Goal: Contribute content: Contribute content

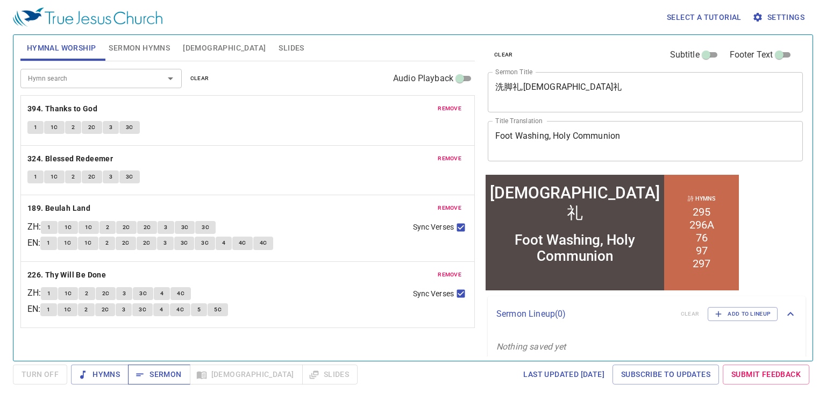
click at [162, 370] on span "Sermon" at bounding box center [159, 374] width 45 height 13
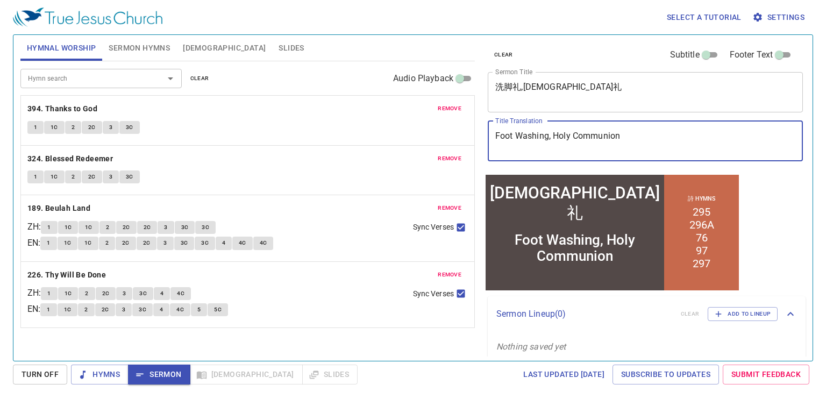
drag, startPoint x: 695, startPoint y: 123, endPoint x: 453, endPoint y: 131, distance: 241.7
click at [453, 131] on div "Hymnal Worship Sermon Hymns Bible Slides Hymn search Hymn search clear Audio Pl…" at bounding box center [413, 194] width 794 height 326
type textarea "Communion"
drag, startPoint x: 548, startPoint y: 144, endPoint x: 472, endPoint y: 145, distance: 75.9
click at [472, 145] on div "Hymnal Worship Sermon Hymns Bible Slides Hymn search Hymn search clear Audio Pl…" at bounding box center [413, 194] width 794 height 326
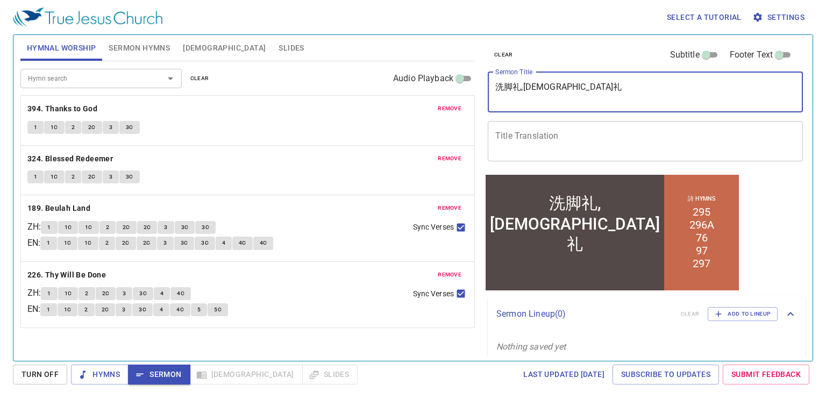
drag, startPoint x: 545, startPoint y: 87, endPoint x: 452, endPoint y: 87, distance: 93.1
click at [452, 87] on div "Hymnal Worship Sermon Hymns Bible Slides Hymn search Hymn search clear Audio Pl…" at bounding box center [413, 194] width 794 height 326
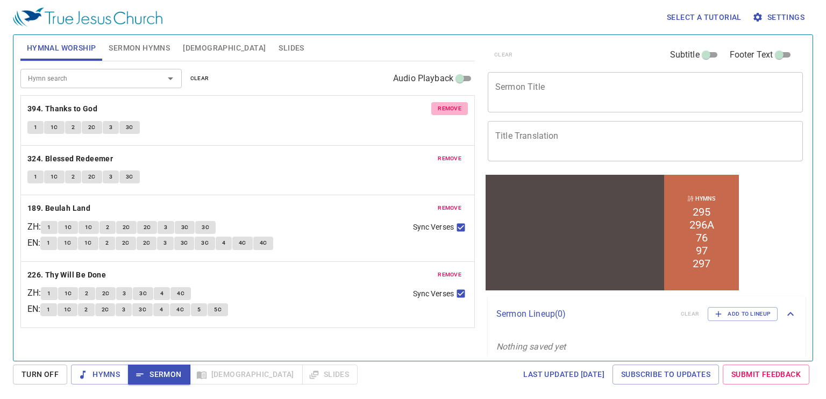
click at [436, 107] on button "remove" at bounding box center [449, 108] width 37 height 13
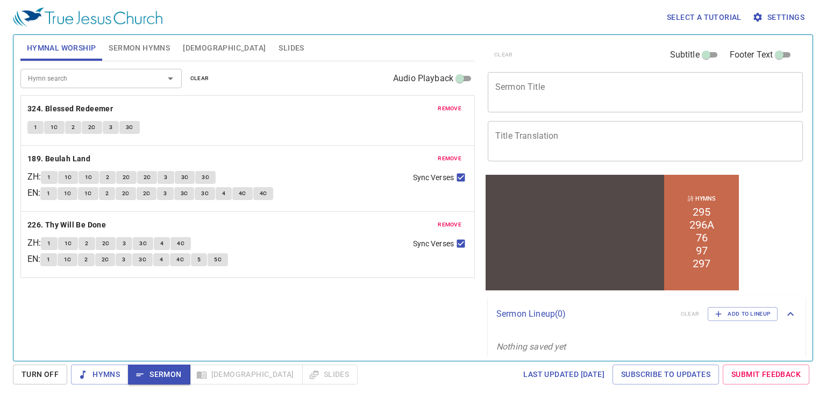
click at [436, 107] on button "remove" at bounding box center [449, 108] width 37 height 13
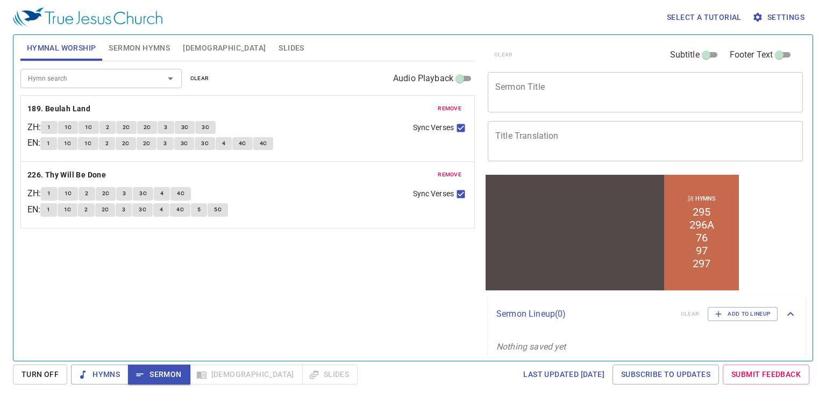
click at [436, 107] on button "remove" at bounding box center [449, 108] width 37 height 13
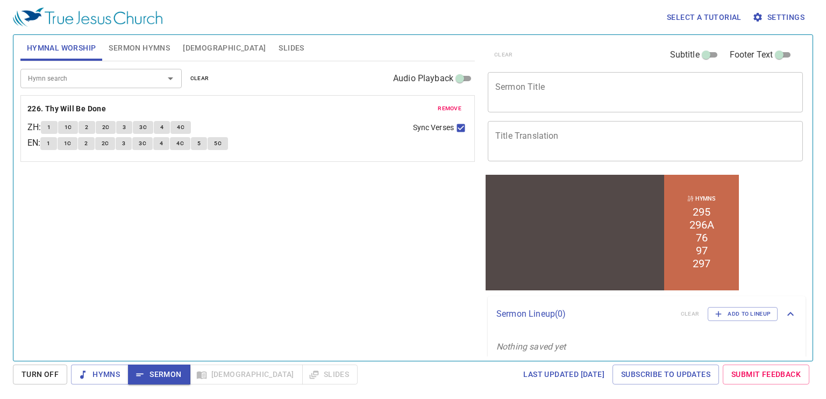
click at [436, 107] on button "remove" at bounding box center [449, 108] width 37 height 13
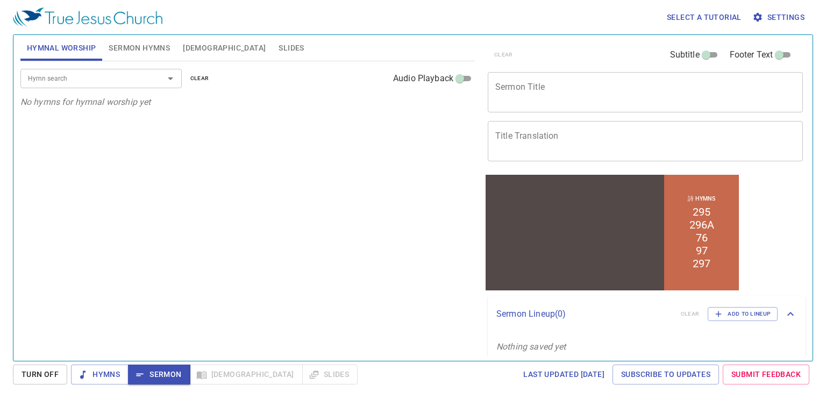
click at [153, 358] on div "Hymnal Worship Sermon Hymns Bible Slides Hymn search Hymn search clear Audio Pl…" at bounding box center [413, 197] width 801 height 327
click at [155, 368] on span "Sermon" at bounding box center [159, 374] width 45 height 13
click at [116, 371] on span "Hymns" at bounding box center [100, 374] width 40 height 13
click at [161, 380] on span "Sermon" at bounding box center [159, 374] width 45 height 13
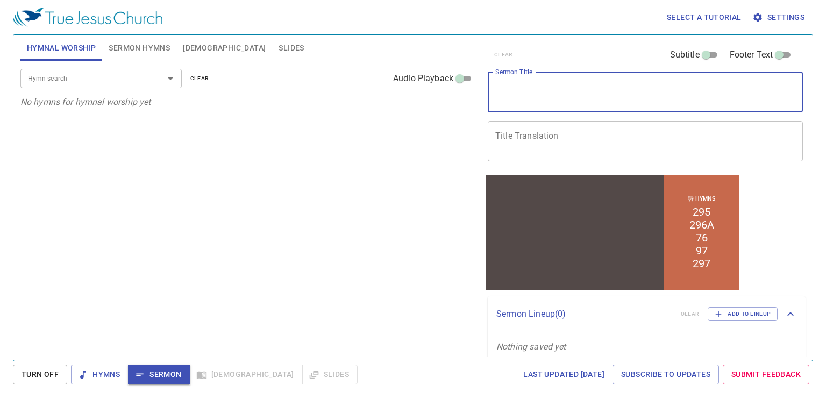
click at [634, 93] on textarea "Sermon Title" at bounding box center [646, 92] width 300 height 20
type textarea "s"
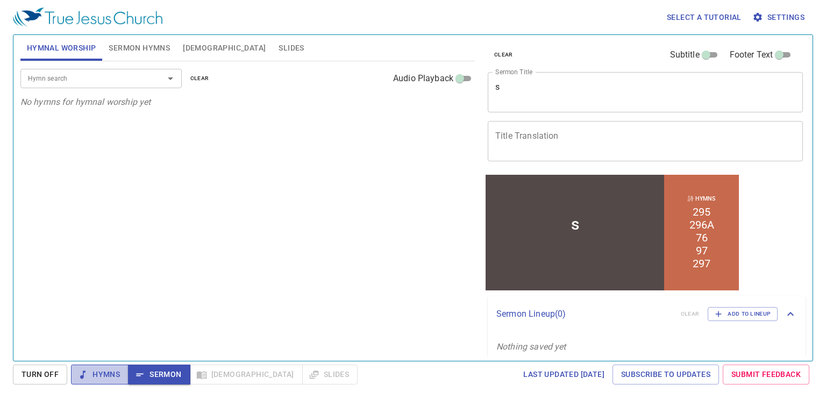
click at [98, 376] on span "Hymns" at bounding box center [100, 374] width 40 height 13
click at [161, 377] on span "Sermon" at bounding box center [159, 374] width 45 height 13
click at [107, 368] on span "Hymns" at bounding box center [100, 374] width 40 height 13
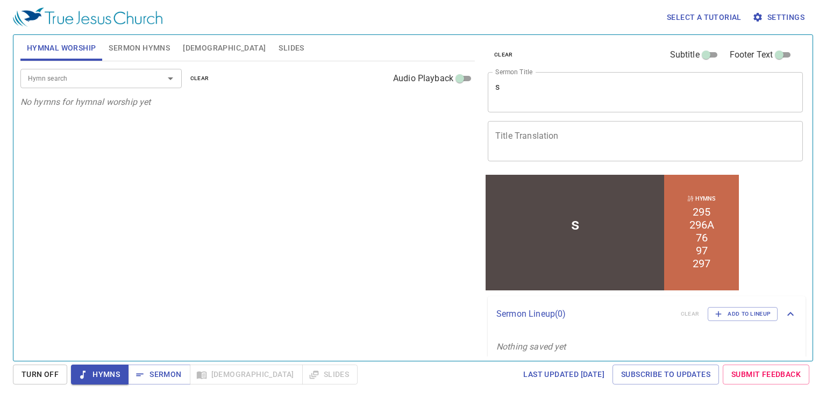
click at [174, 349] on div "Hymn search Hymn search clear Audio Playback No hymns for hymnal worship yet" at bounding box center [247, 206] width 455 height 291
click at [167, 363] on div "Select a tutorial Settings Hymnal Worship Sermon Hymns Bible Slides Hymn search…" at bounding box center [413, 199] width 826 height 399
click at [214, 367] on div "Hymns Sermon Bible Slides" at bounding box center [214, 375] width 287 height 20
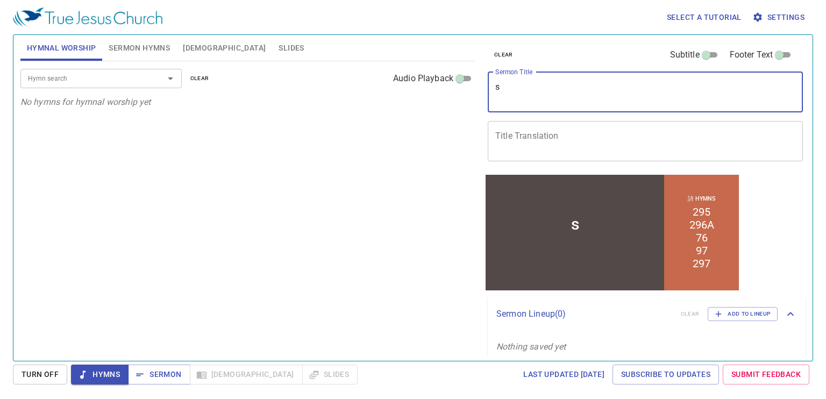
click at [504, 97] on textarea "s" at bounding box center [646, 92] width 300 height 20
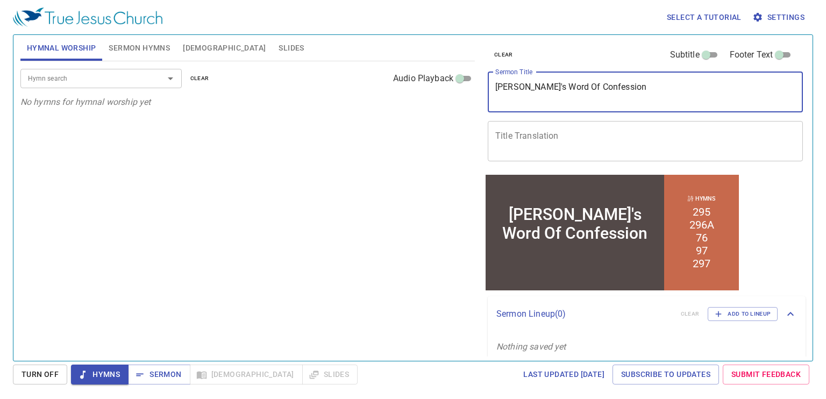
type textarea "[PERSON_NAME]'s Word Of Confession"
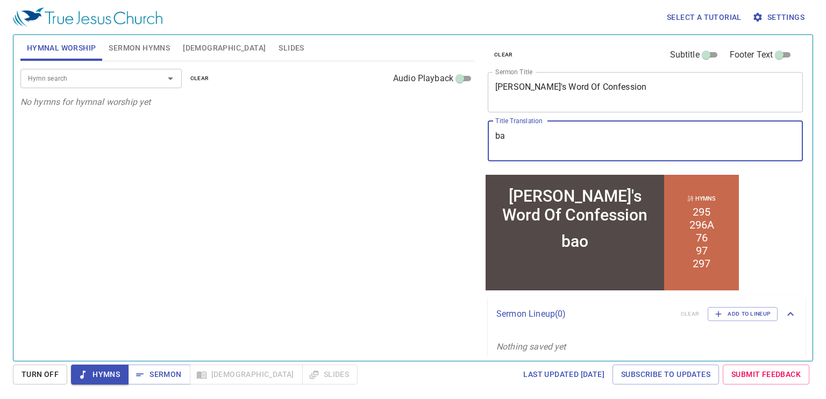
type textarea "b"
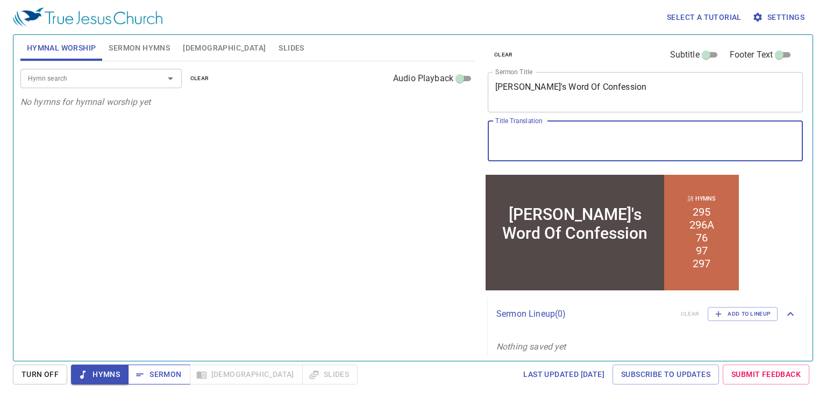
click at [148, 372] on span "Sermon" at bounding box center [159, 374] width 45 height 13
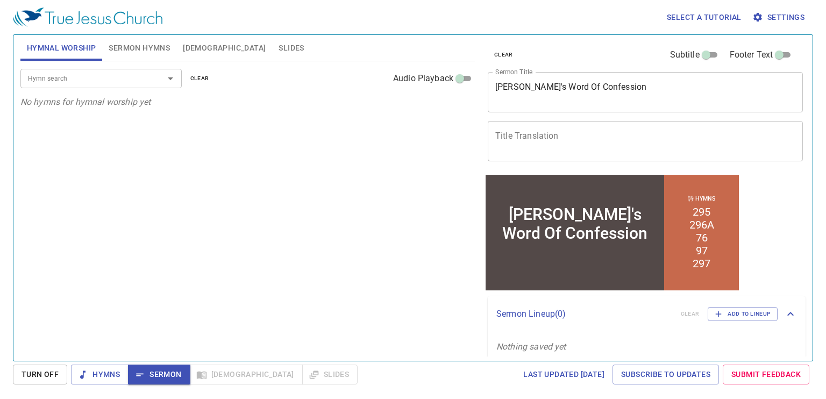
click at [141, 41] on span "Sermon Hymns" at bounding box center [139, 47] width 61 height 13
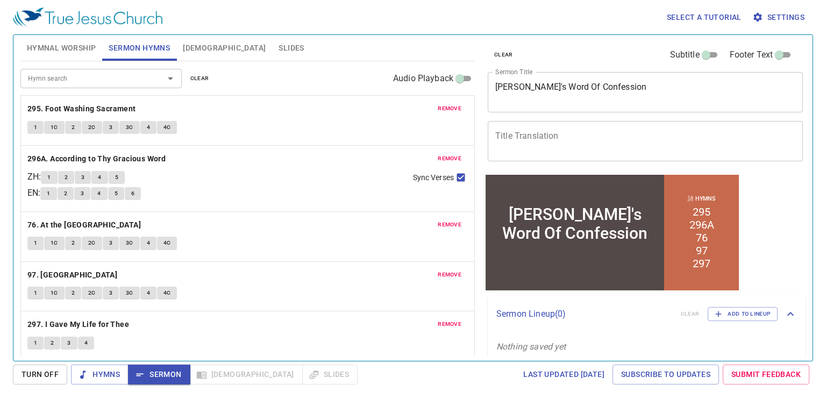
click at [440, 108] on span "remove" at bounding box center [450, 109] width 24 height 10
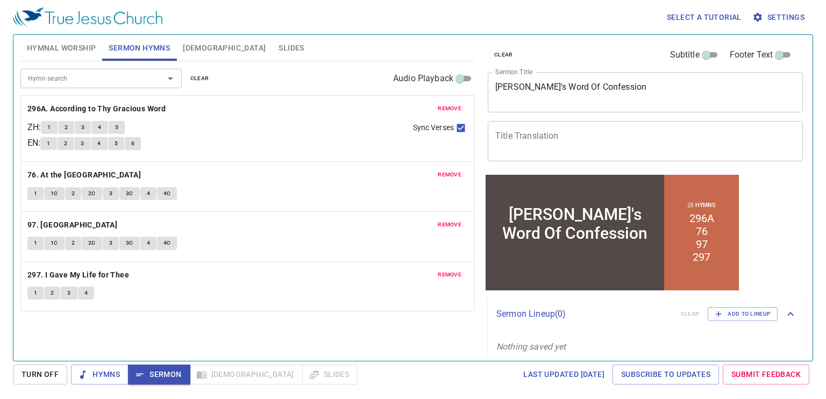
click at [440, 108] on span "remove" at bounding box center [450, 109] width 24 height 10
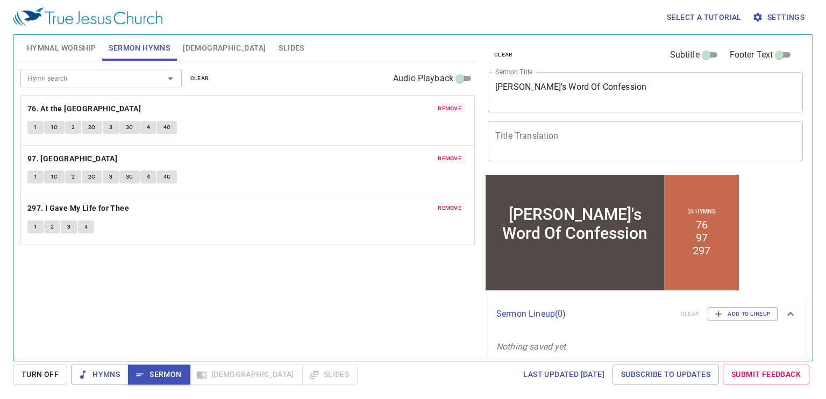
click at [440, 108] on span "remove" at bounding box center [450, 109] width 24 height 10
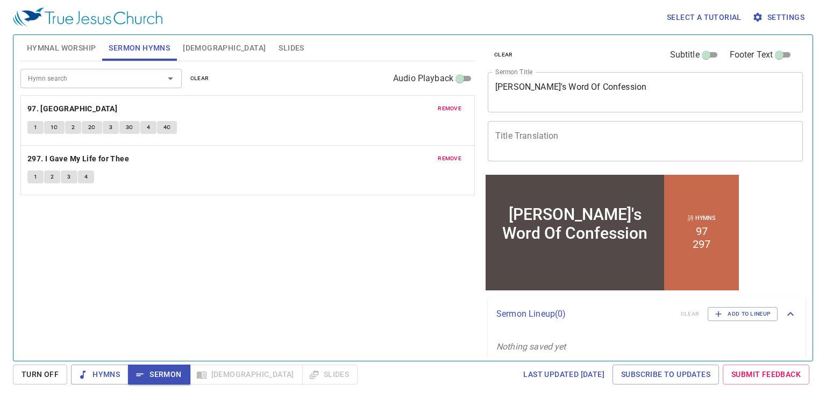
click at [440, 108] on span "remove" at bounding box center [450, 109] width 24 height 10
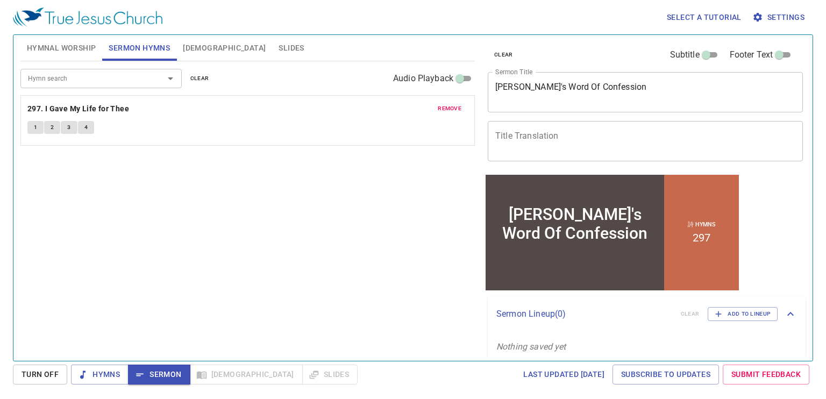
click at [440, 108] on span "remove" at bounding box center [450, 109] width 24 height 10
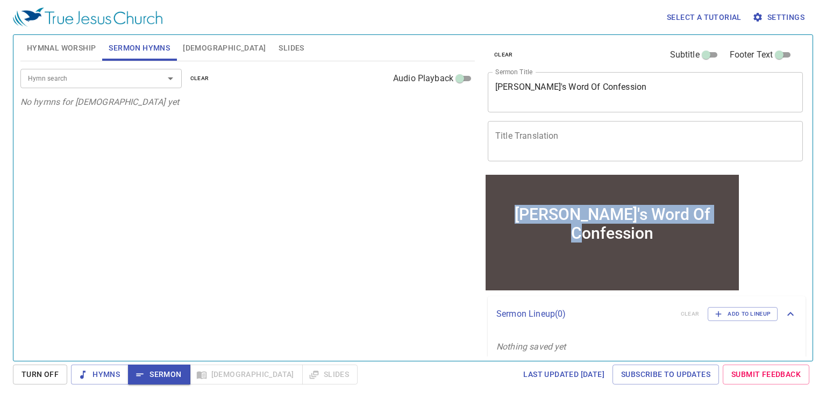
drag, startPoint x: 711, startPoint y: 225, endPoint x: 503, endPoint y: 220, distance: 208.3
click at [503, 220] on div "[PERSON_NAME]'s Word Of Confession" at bounding box center [612, 223] width 253 height 75
copy div "[PERSON_NAME]'s Word Of Confession"
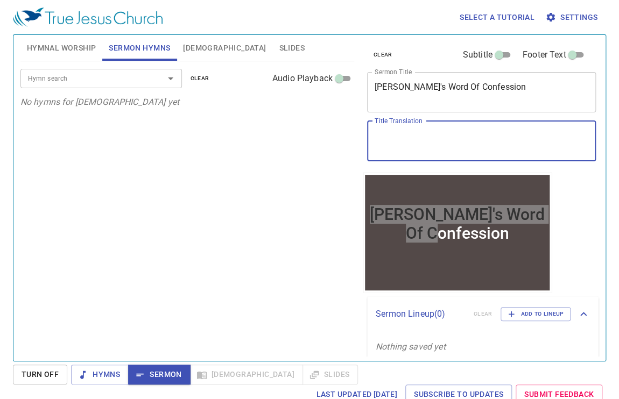
click at [465, 133] on textarea "Title Translation" at bounding box center [481, 141] width 214 height 20
paste textarea "保罗"
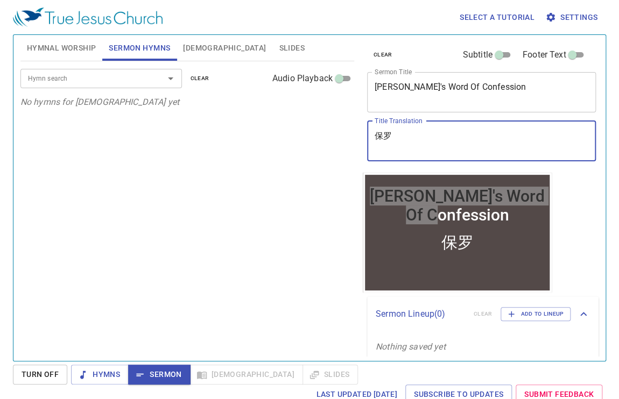
type textarea "保罗"
click at [52, 54] on span "Hymnal Worship" at bounding box center [61, 47] width 69 height 13
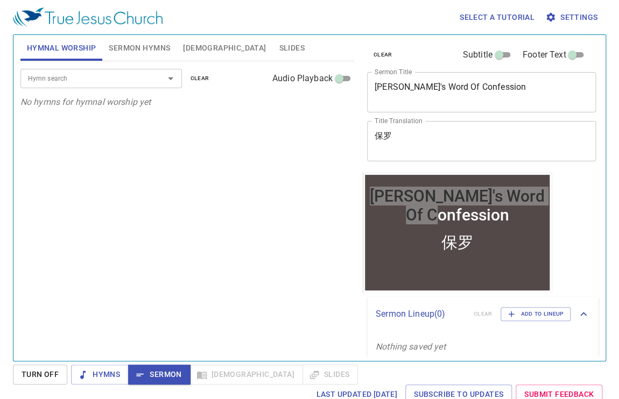
click at [93, 76] on input "Hymn search" at bounding box center [85, 78] width 123 height 12
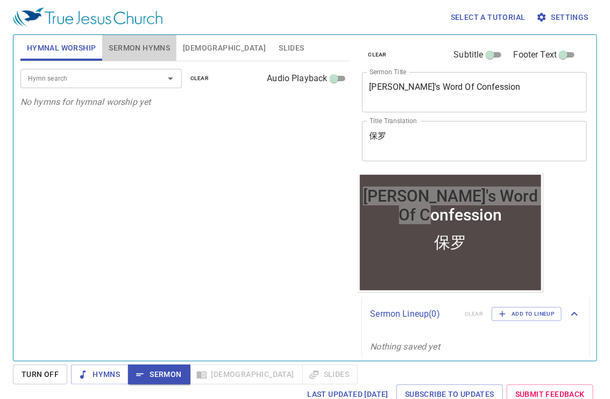
click at [145, 48] on span "Sermon Hymns" at bounding box center [139, 47] width 61 height 13
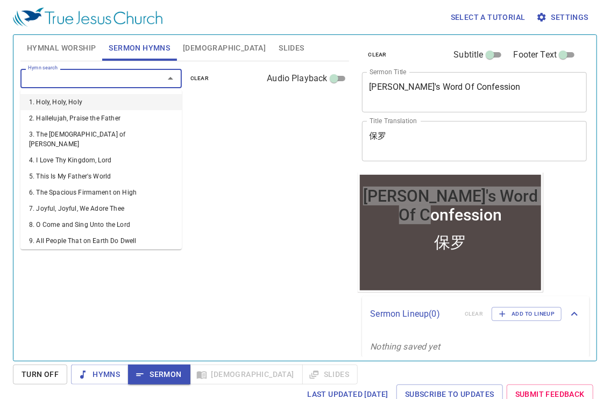
click at [72, 78] on input "Hymn search" at bounding box center [85, 78] width 123 height 12
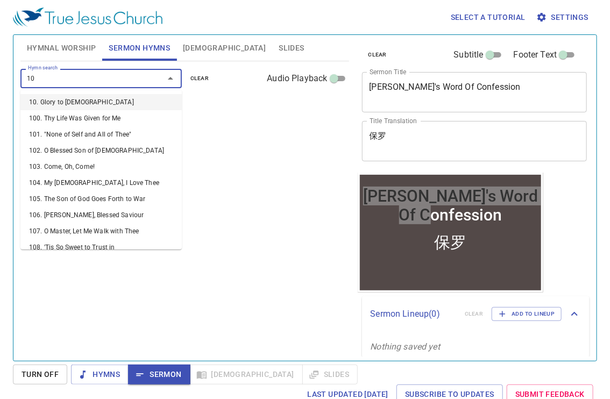
type input "108"
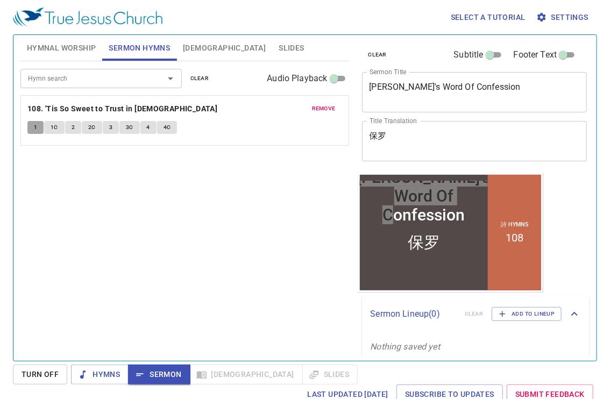
click at [34, 128] on span "1" at bounding box center [35, 128] width 3 height 10
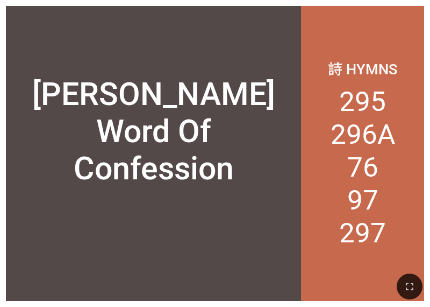
click at [307, 39] on div "詩 Hymns 295 296A 76 97 297" at bounding box center [362, 153] width 123 height 295
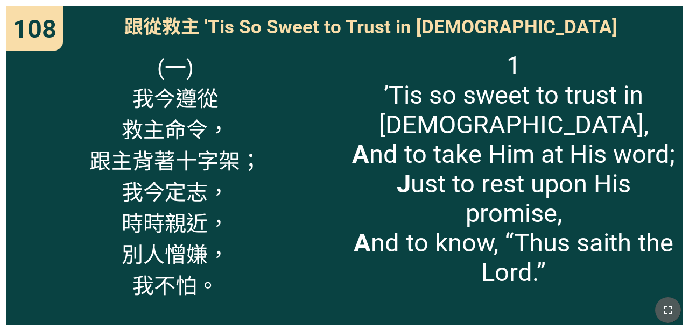
click at [430, 309] on icon "button" at bounding box center [667, 310] width 13 height 13
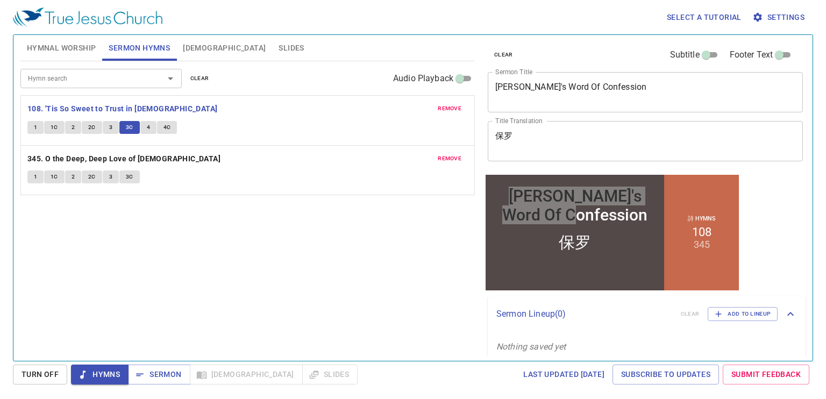
click at [537, 144] on textarea "保罗" at bounding box center [646, 141] width 300 height 20
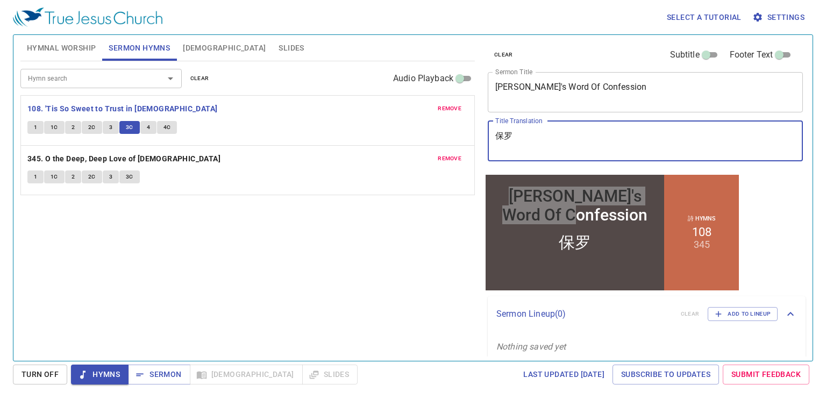
click at [326, 276] on div "Hymn search Hymn search clear Audio Playback remove 108. 'Tis So Sweet to Trust…" at bounding box center [247, 206] width 455 height 291
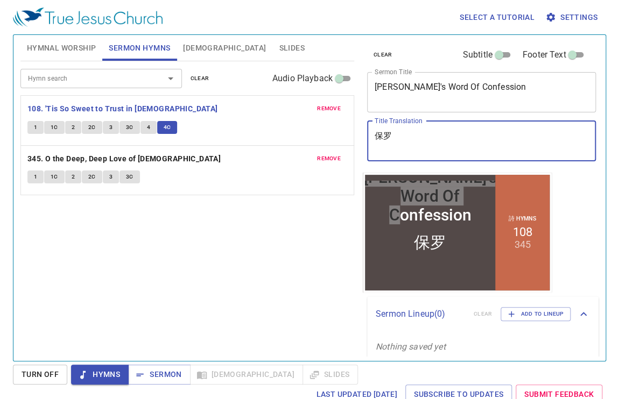
click at [445, 147] on textarea "保罗" at bounding box center [481, 141] width 214 height 20
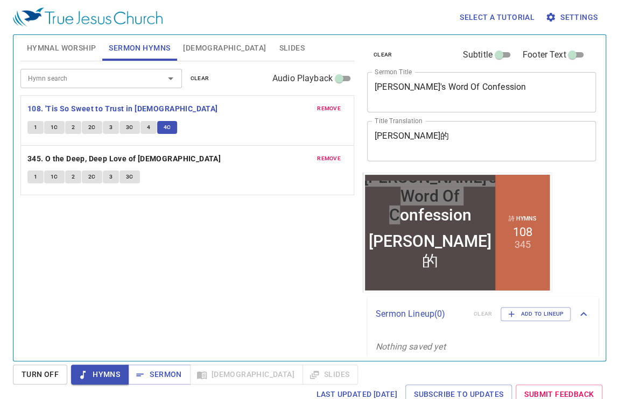
click at [422, 140] on textarea "保罗白的" at bounding box center [481, 141] width 214 height 20
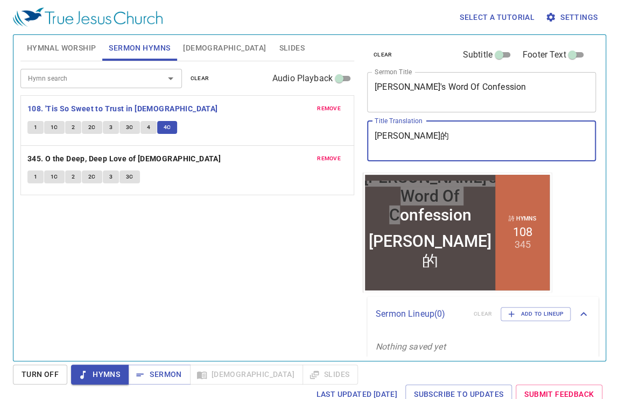
paste textarea "言"
drag, startPoint x: 430, startPoint y: 138, endPoint x: 356, endPoint y: 137, distance: 74.8
click at [356, 137] on div "Hymnal Worship Sermon Hymns Bible Slides Hymn search Hymn search clear Audio Pl…" at bounding box center [309, 194] width 586 height 326
type textarea "保罗白的言"
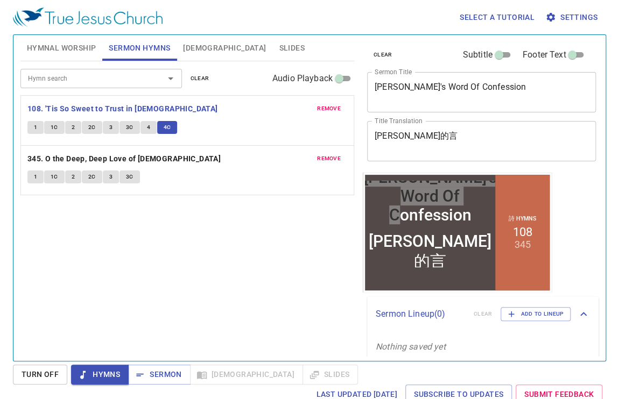
click at [118, 277] on div "Hymn search Hymn search clear Audio Playback remove 108. 'Tis So Sweet to Trust…" at bounding box center [187, 206] width 334 height 291
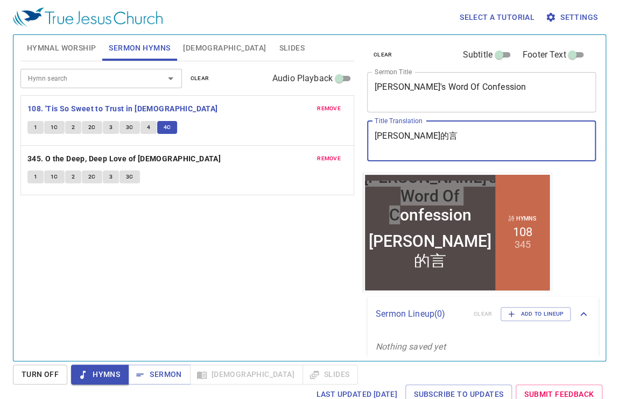
drag, startPoint x: 428, startPoint y: 132, endPoint x: 370, endPoint y: 132, distance: 58.1
click at [370, 132] on div "保罗白的言 x Title Translation" at bounding box center [481, 141] width 229 height 40
click at [433, 143] on textarea "保罗白的言" at bounding box center [481, 141] width 214 height 20
paste textarea "舌"
click at [394, 134] on textarea "保罗白的言舌" at bounding box center [481, 141] width 214 height 20
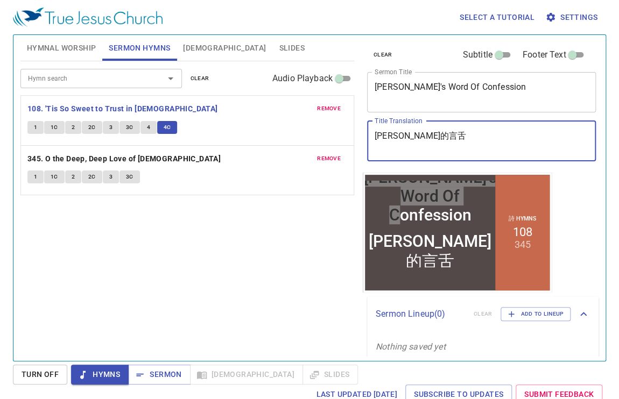
paste textarea "表"
type textarea "保罗表白的言舌"
click at [164, 370] on span "Sermon" at bounding box center [159, 374] width 45 height 13
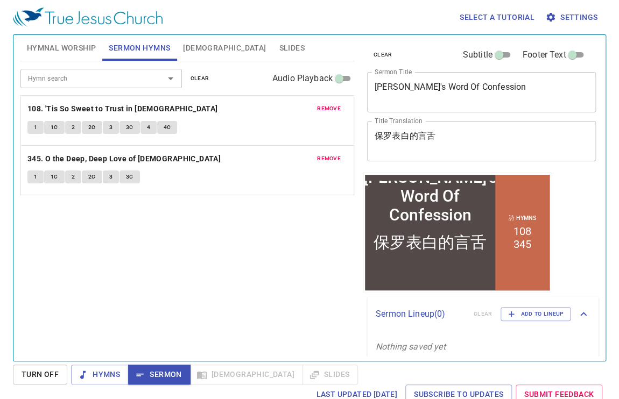
click at [485, 230] on div "保罗表白的言舌" at bounding box center [430, 247] width 130 height 40
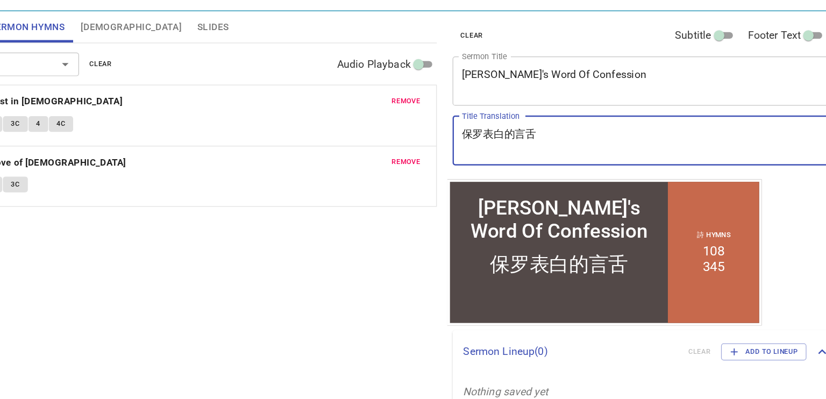
click at [512, 134] on textarea "保罗表白的言舌" at bounding box center [646, 141] width 300 height 20
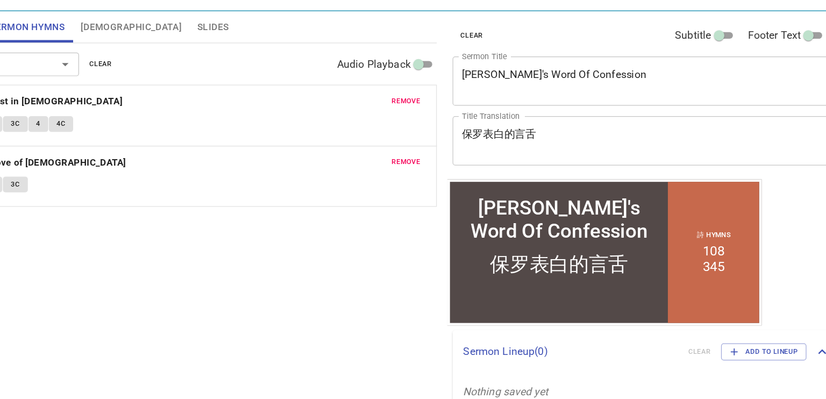
click at [311, 275] on div "Hymn search Hymn search clear Audio Playback remove 108. 'Tis So Sweet to Trust…" at bounding box center [247, 206] width 455 height 291
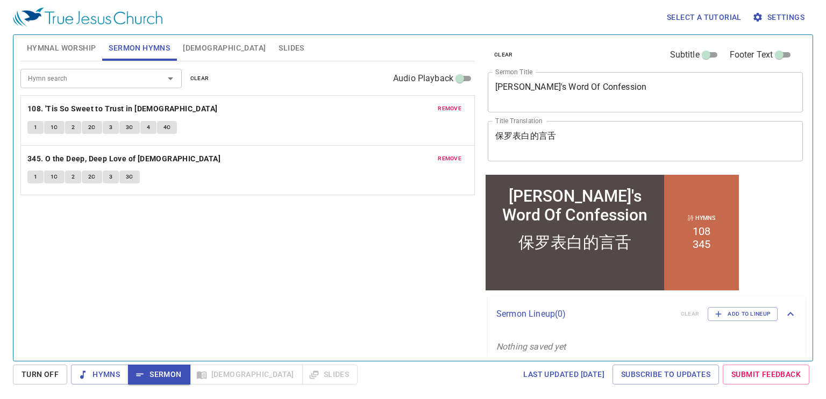
click at [109, 73] on input "Hymn search" at bounding box center [85, 78] width 123 height 12
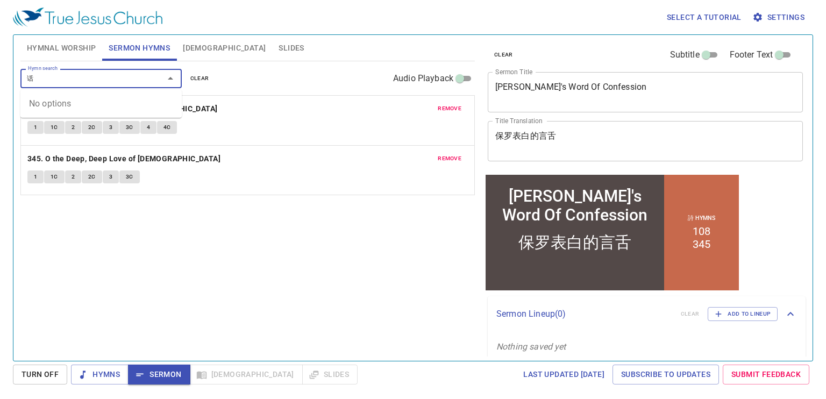
drag, startPoint x: 45, startPoint y: 78, endPoint x: 17, endPoint y: 73, distance: 28.9
click at [17, 73] on div "Hymnal Worship Sermon Hymns Bible Slides Hymn search Hymn search clear Audio Pl…" at bounding box center [247, 194] width 463 height 326
type input "话"
click at [579, 131] on textarea "保罗表白的言舌" at bounding box center [646, 141] width 300 height 20
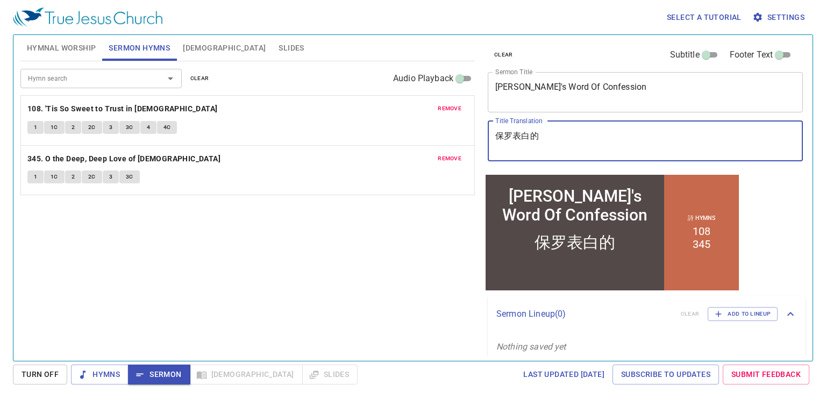
paste textarea "话"
type textarea "保罗表白的话"
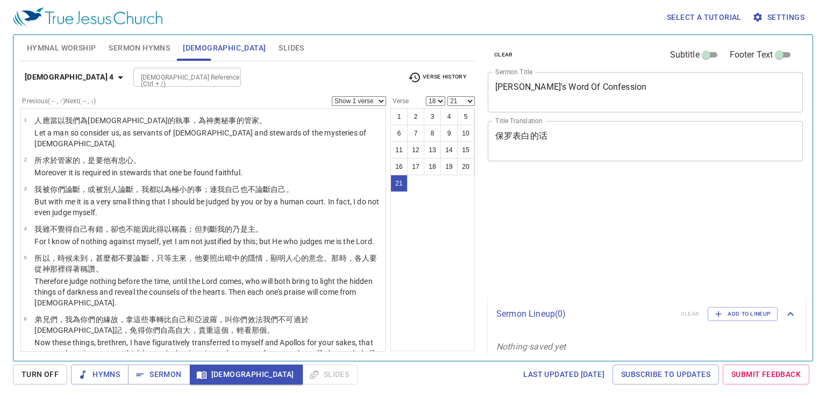
select select "18"
select select "21"
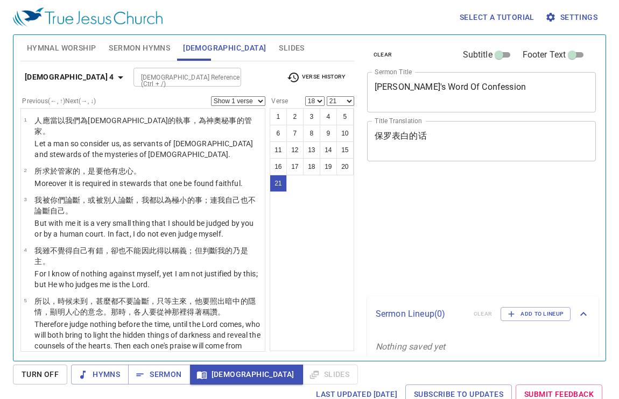
select select "18"
select select "21"
select select "18"
select select "21"
select select "18"
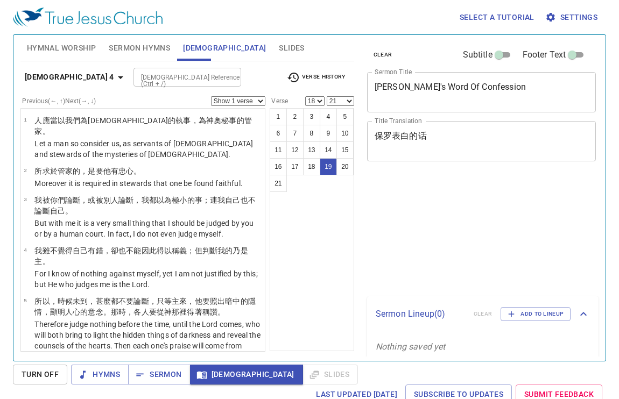
select select "21"
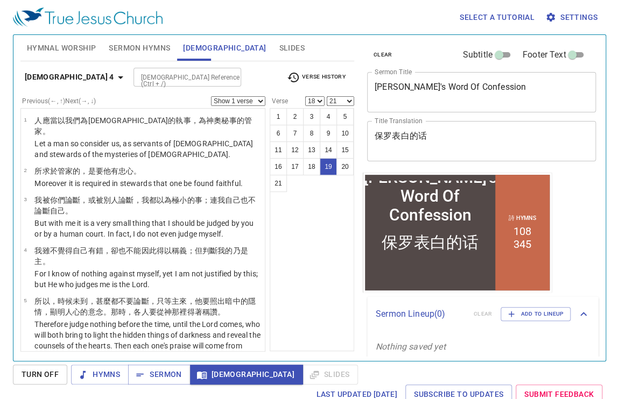
scroll to position [861, 0]
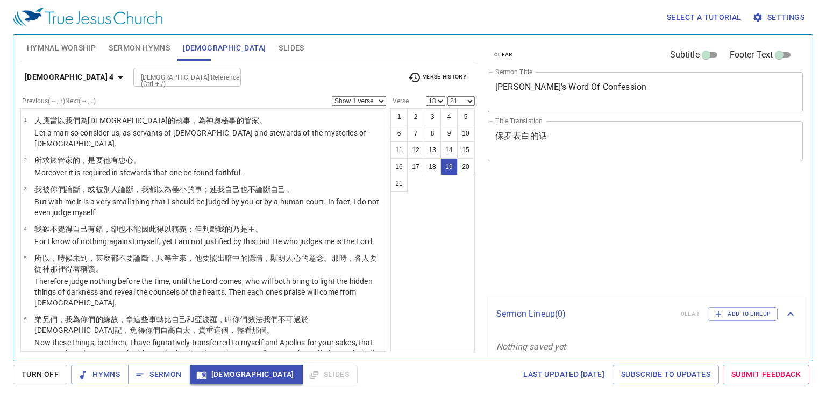
select select "18"
select select "21"
select select "18"
select select "21"
select select "18"
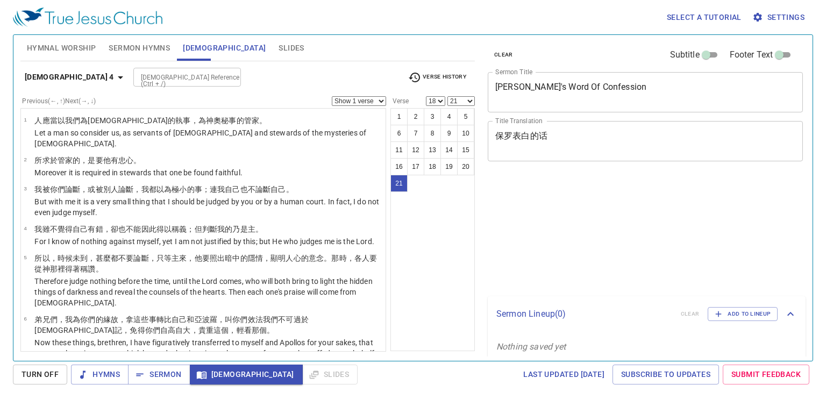
select select "21"
